Goal: Transaction & Acquisition: Download file/media

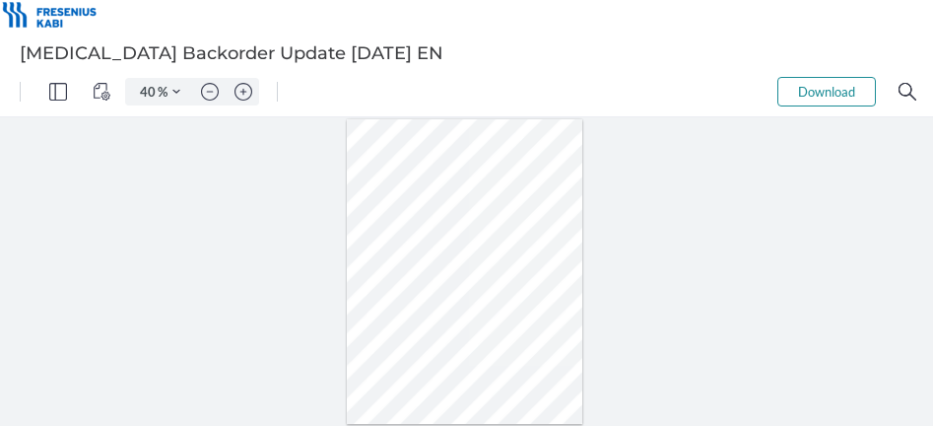
type input "105"
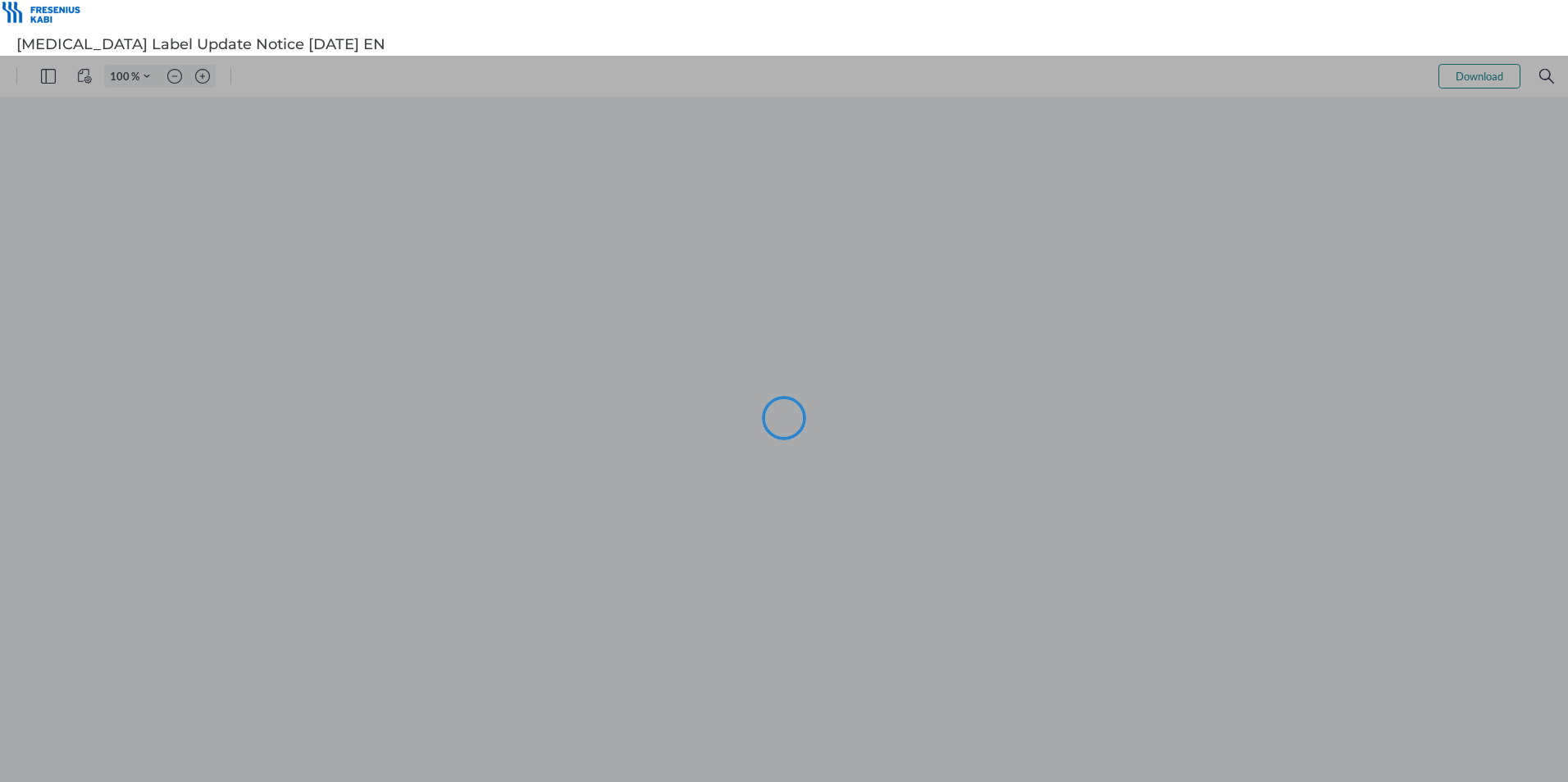
type input "105"
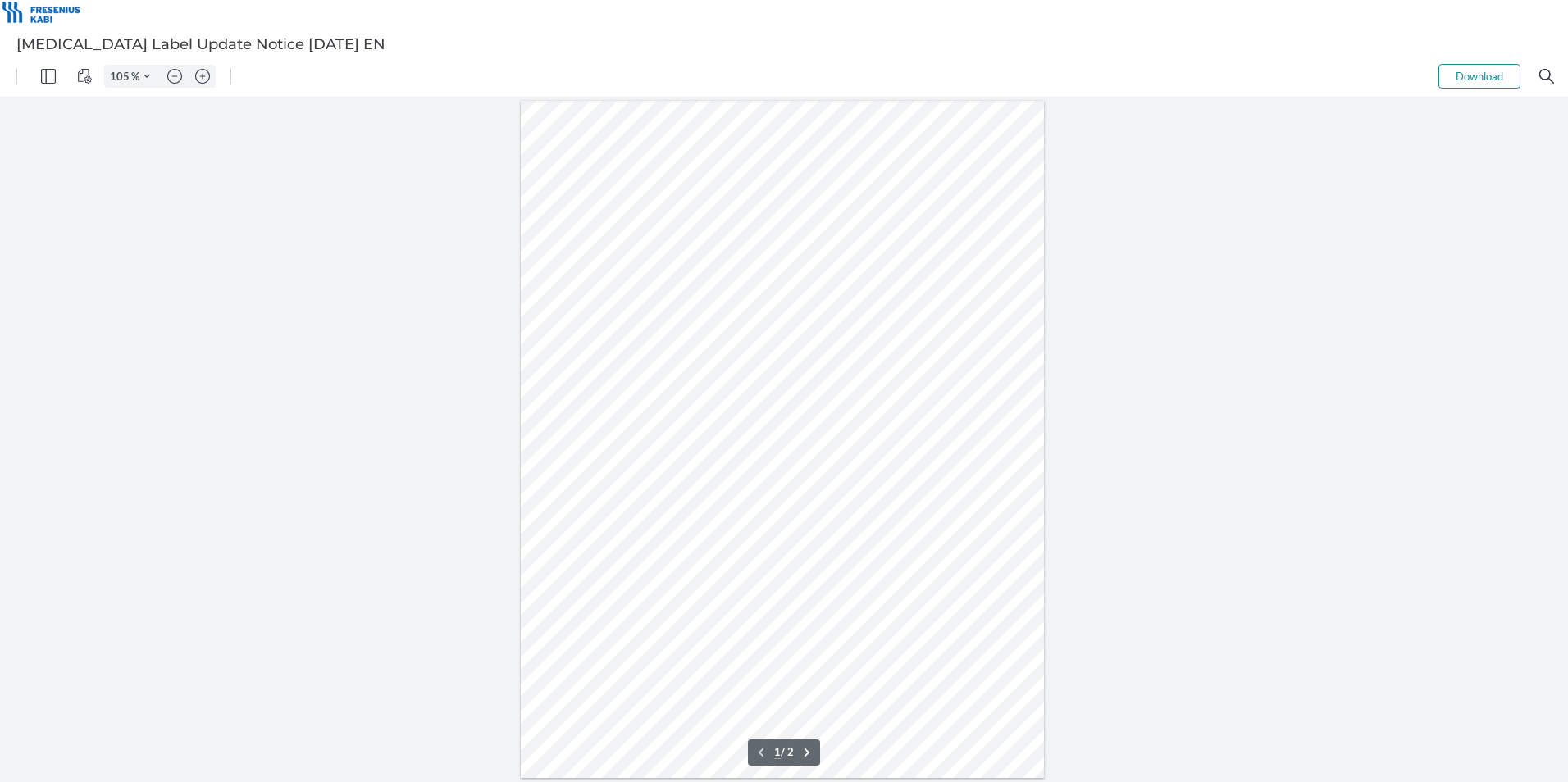
click at [1490, 76] on button "Download" at bounding box center [1480, 77] width 82 height 25
